Goal: Find contact information: Find contact information

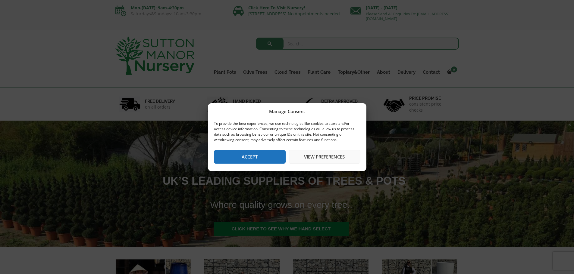
click at [345, 161] on button "View preferences" at bounding box center [325, 157] width 72 height 14
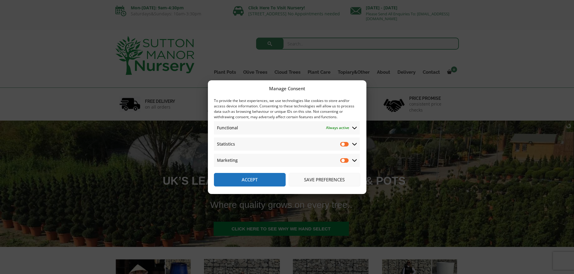
click at [334, 179] on button "Save preferences" at bounding box center [325, 180] width 72 height 14
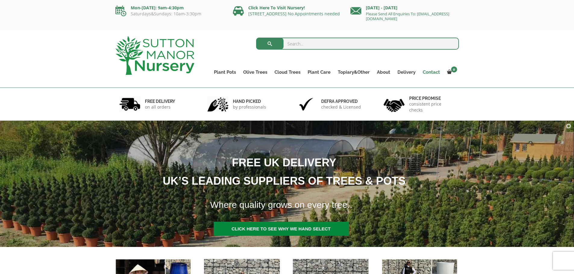
click at [435, 73] on link "Contact" at bounding box center [431, 72] width 24 height 8
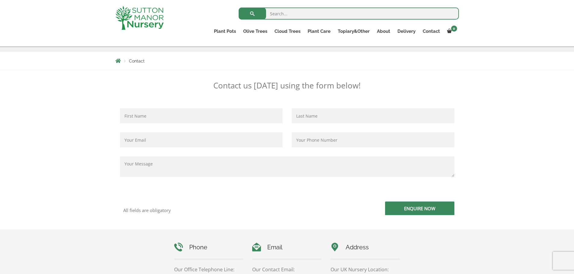
scroll to position [120, 0]
